Goal: Information Seeking & Learning: Find specific fact

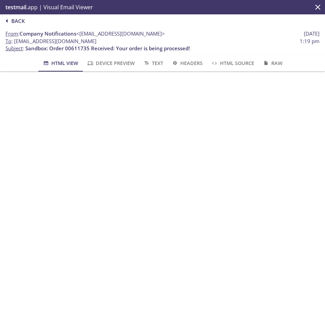
drag, startPoint x: 14, startPoint y: 41, endPoint x: 113, endPoint y: 40, distance: 98.8
click at [96, 40] on span "To : [EMAIL_ADDRESS][DOMAIN_NAME]" at bounding box center [50, 41] width 91 height 7
copy span "[EMAIL_ADDRESS][DOMAIN_NAME]"
click at [17, 21] on span "Back" at bounding box center [14, 20] width 22 height 9
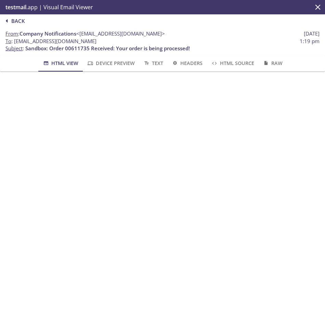
click at [33, 25] on div "Back" at bounding box center [162, 20] width 325 height 13
click at [22, 21] on span "Back" at bounding box center [14, 20] width 22 height 9
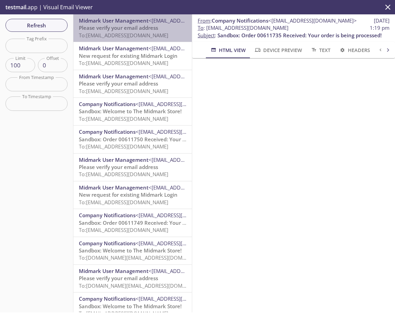
click at [141, 37] on span "To: [EMAIL_ADDRESS][DOMAIN_NAME]" at bounding box center [124, 35] width 90 height 7
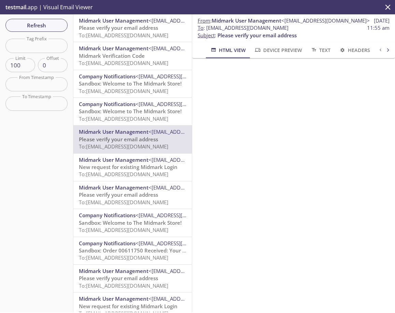
click at [126, 35] on span "To: ecommerce.marose4@inbox.testmail.app" at bounding box center [124, 35] width 90 height 7
